Goal: Communication & Community: Answer question/provide support

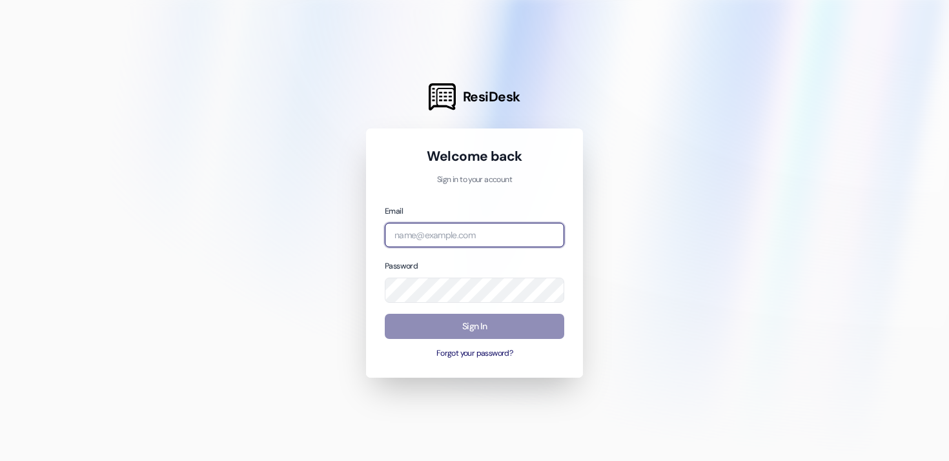
type input "[PERSON_NAME][EMAIL_ADDRESS][DOMAIN_NAME]"
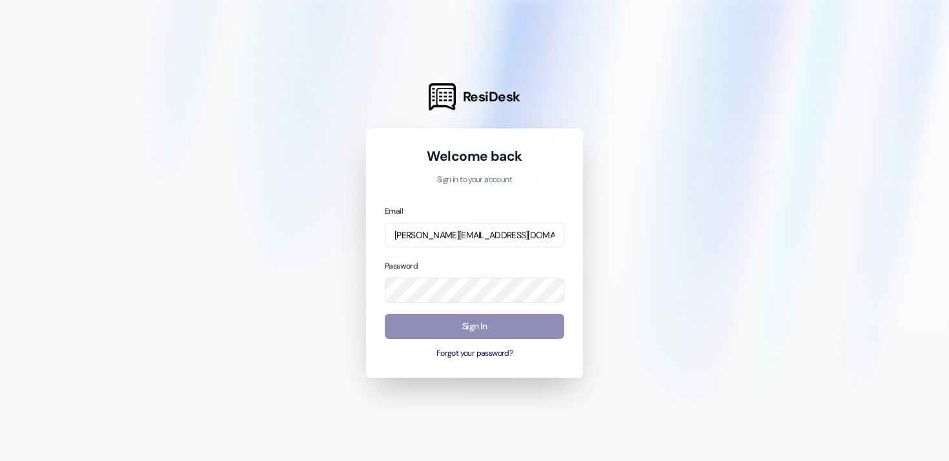
click at [468, 330] on button "Sign In" at bounding box center [474, 326] width 179 height 25
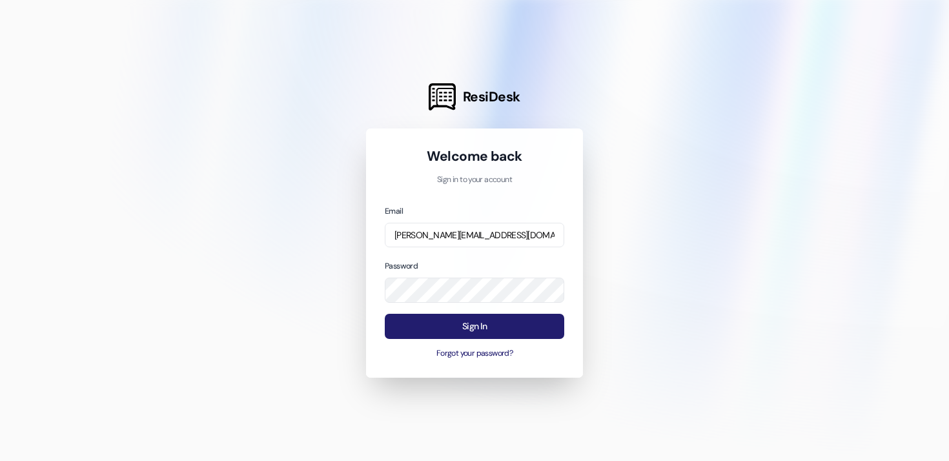
click at [483, 328] on button "Sign In" at bounding box center [474, 326] width 179 height 25
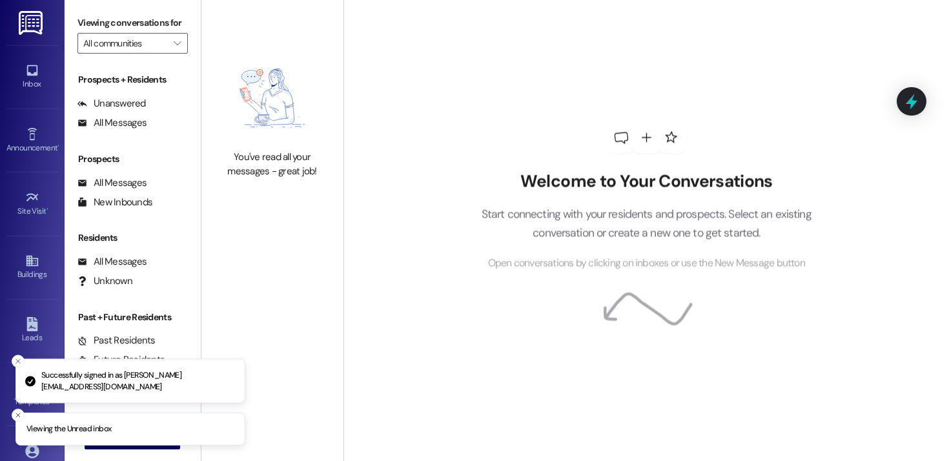
type input "Beacon Place [GEOGRAPHIC_DATA]"
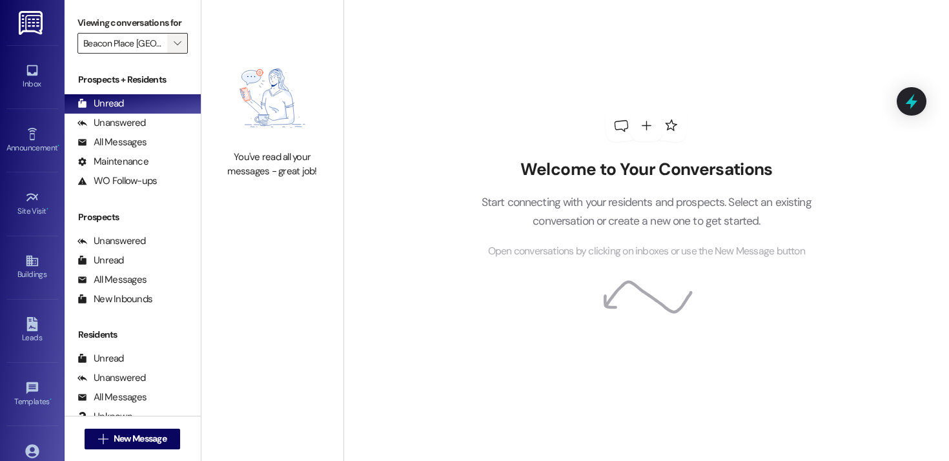
click at [175, 54] on span "" at bounding box center [177, 43] width 12 height 21
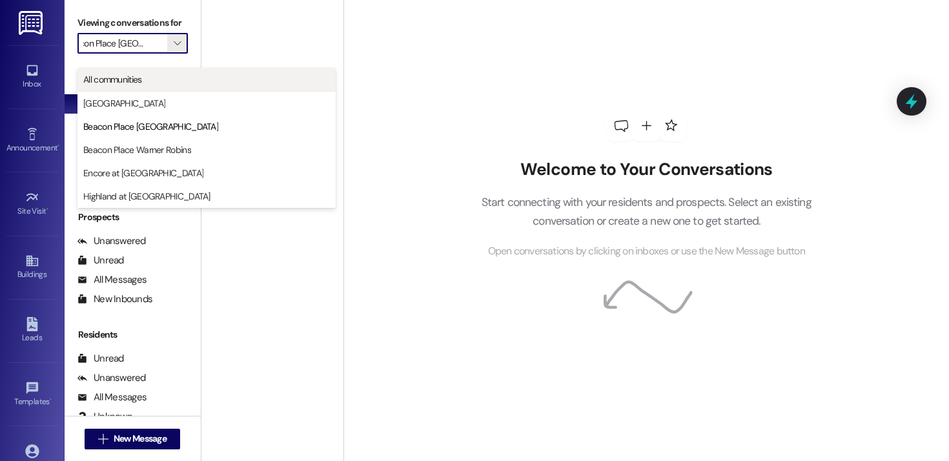
click at [139, 79] on span "All communities" at bounding box center [112, 79] width 59 height 13
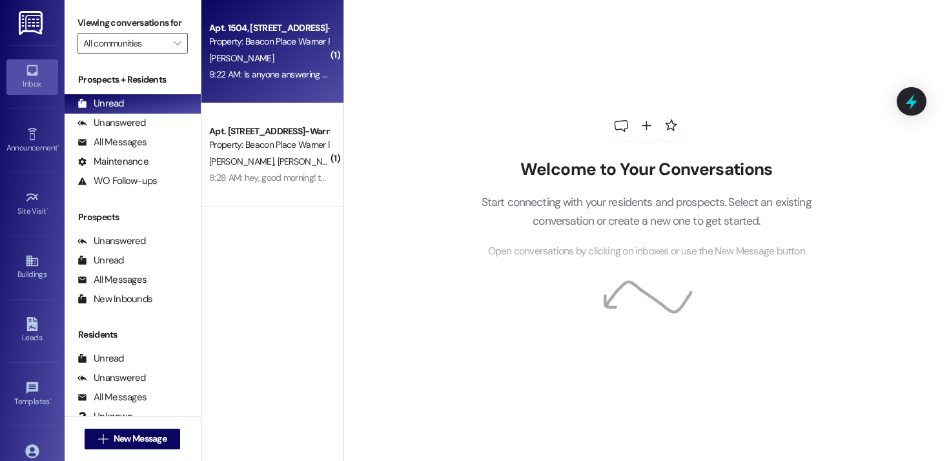
click at [248, 68] on div "9:22 AM: Is anyone answering phones [DATE]? 9:22 AM: Is anyone answering phones…" at bounding box center [269, 74] width 122 height 16
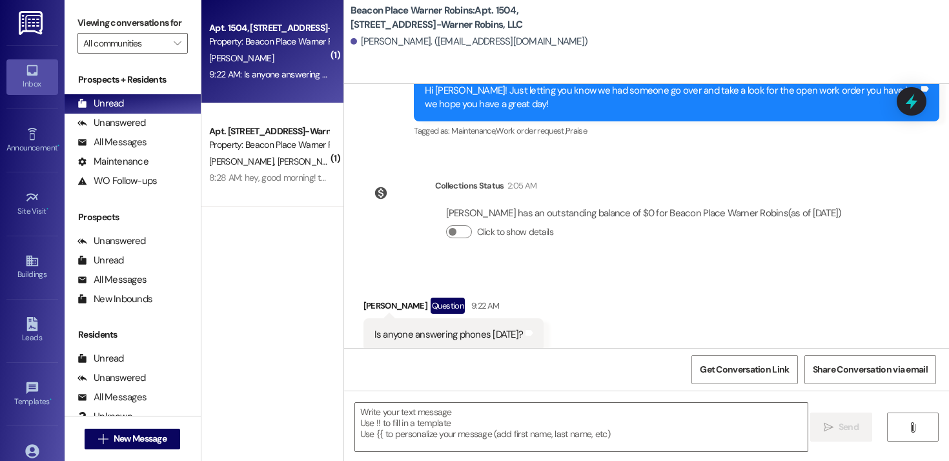
scroll to position [17868, 0]
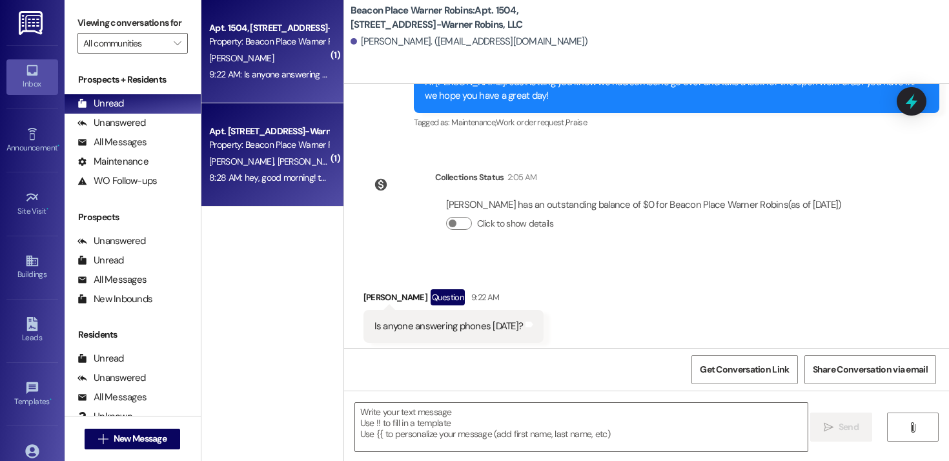
click at [238, 170] on div "8:28 AM: hey, good morning! the air conditioner is not working in apt 803. 8:28…" at bounding box center [269, 178] width 122 height 16
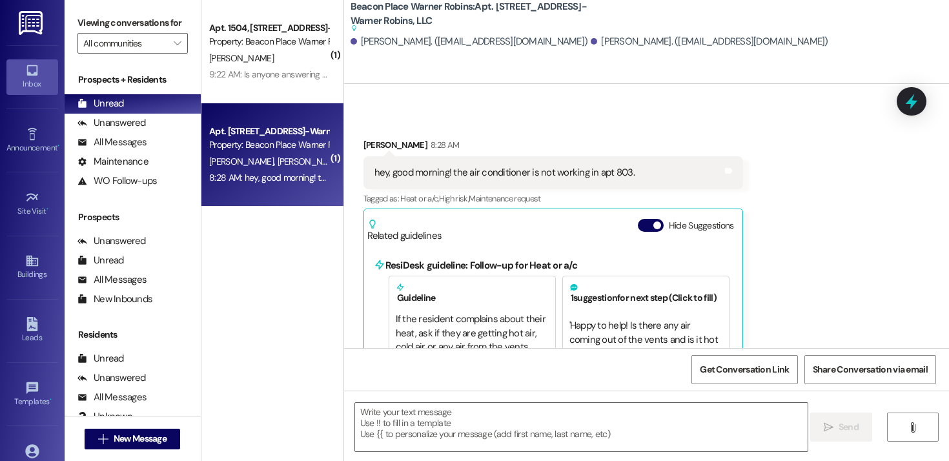
scroll to position [15225, 0]
